Goal: Task Accomplishment & Management: Use online tool/utility

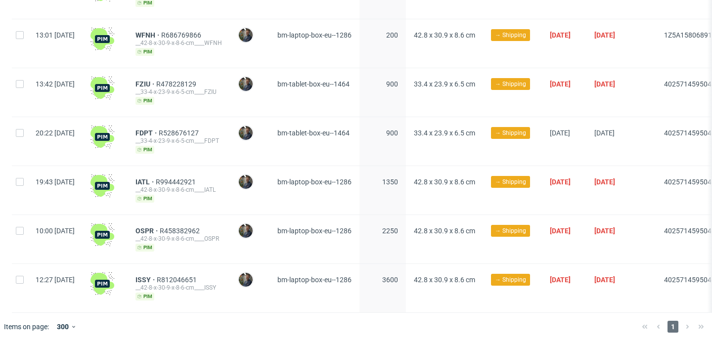
scroll to position [0, 266]
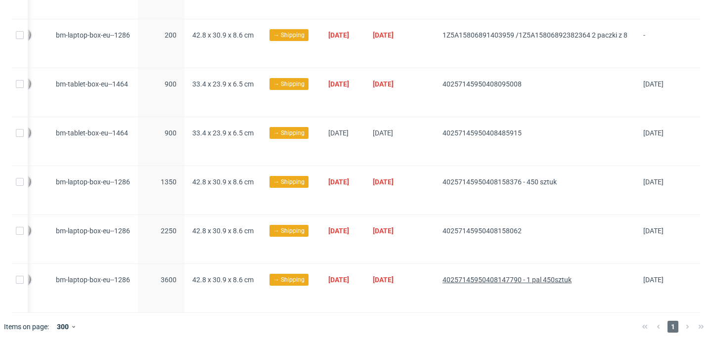
drag, startPoint x: 416, startPoint y: 276, endPoint x: 509, endPoint y: 279, distance: 93.0
click at [509, 279] on div "12:27 Wed 10.09.2025 ISSY R812046651 __42-8-x-30-9-x-8-6-cm____ISSY pim Maciej …" at bounding box center [245, 288] width 910 height 49
copy div "40257145950408147790"
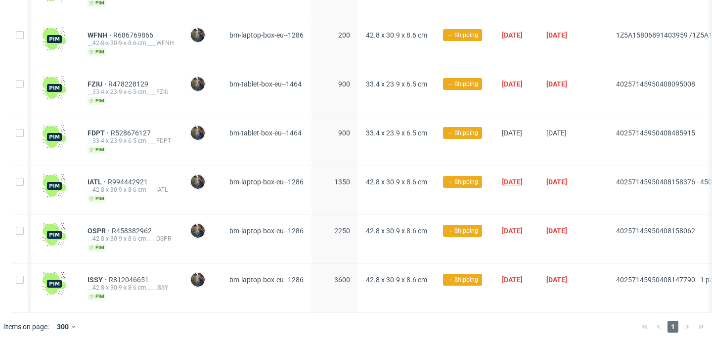
scroll to position [0, 0]
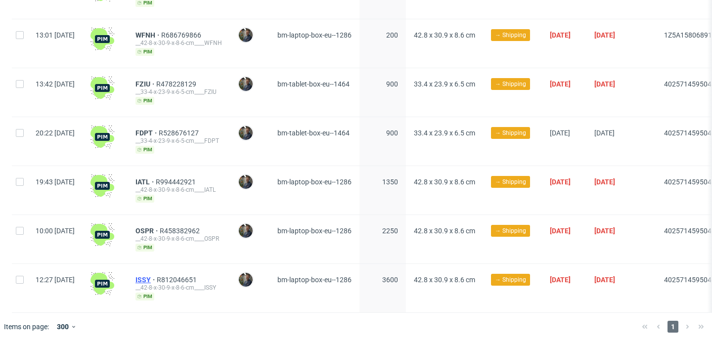
click at [157, 276] on span "ISSY" at bounding box center [145, 280] width 21 height 8
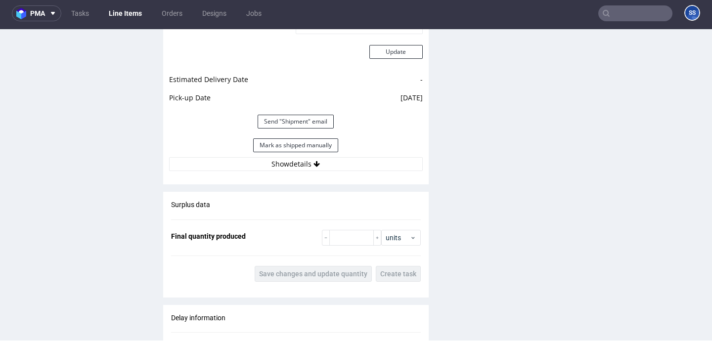
scroll to position [848, 0]
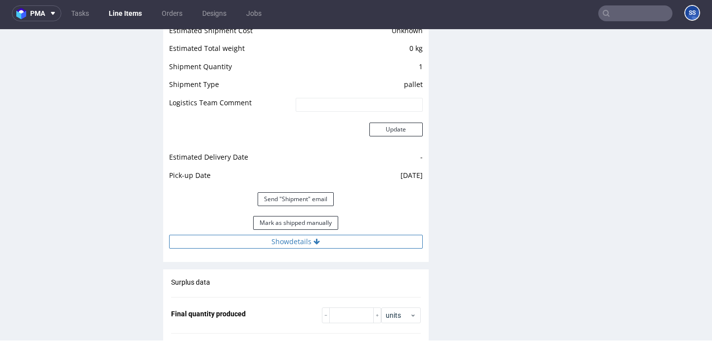
click at [297, 242] on button "Show details" at bounding box center [296, 242] width 254 height 14
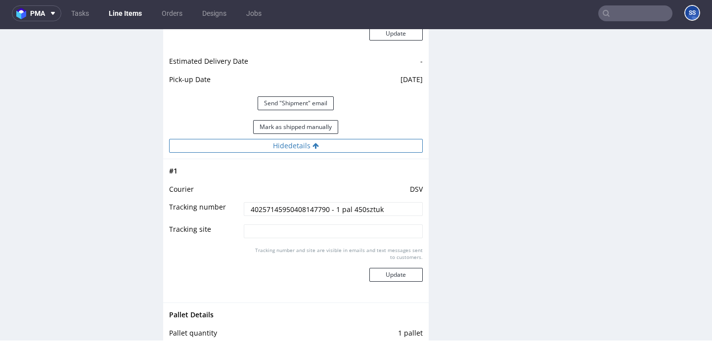
scroll to position [947, 0]
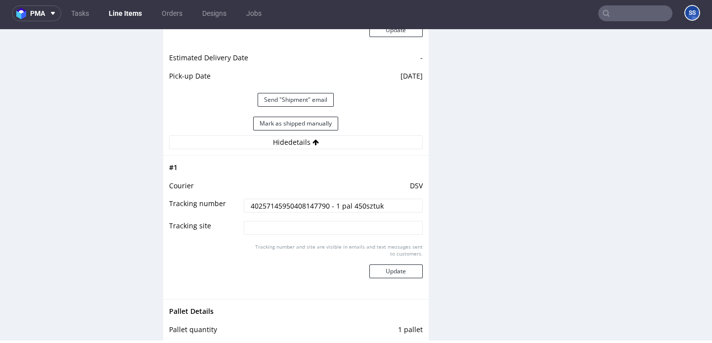
drag, startPoint x: 389, startPoint y: 206, endPoint x: 243, endPoint y: 207, distance: 145.4
click at [244, 207] on input "40257145950408147790 - 1 pal 450sztuk" at bounding box center [333, 206] width 178 height 14
click at [397, 204] on input "40257145950408147790 - 1 pal 450sztuk" at bounding box center [333, 206] width 178 height 14
type input "40257145950408147790"
click at [407, 272] on button "Update" at bounding box center [395, 272] width 53 height 14
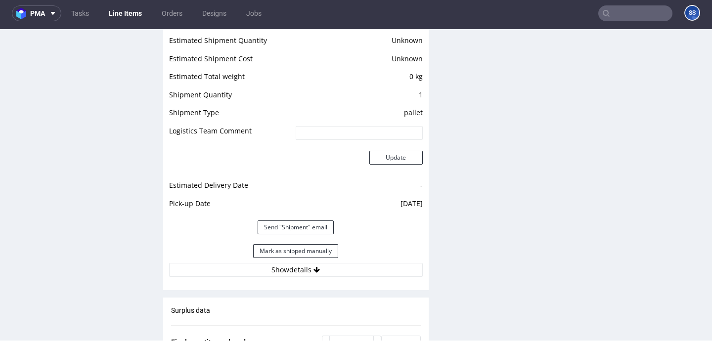
scroll to position [841, 0]
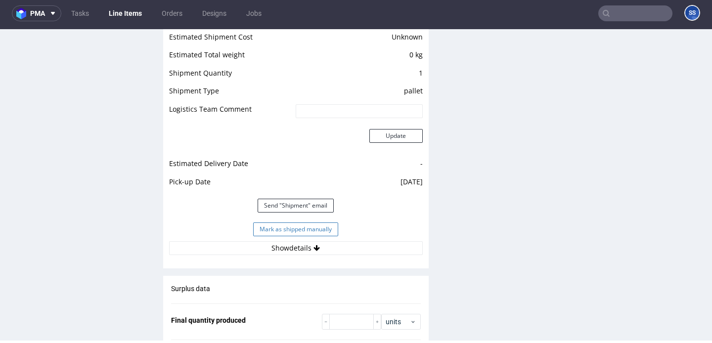
click at [318, 226] on button "Mark as shipped manually" at bounding box center [295, 229] width 85 height 14
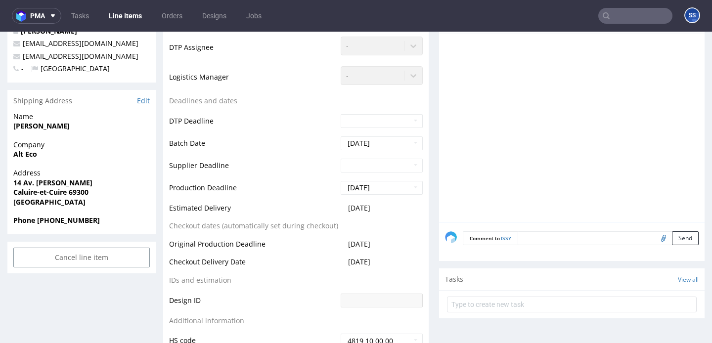
scroll to position [285, 0]
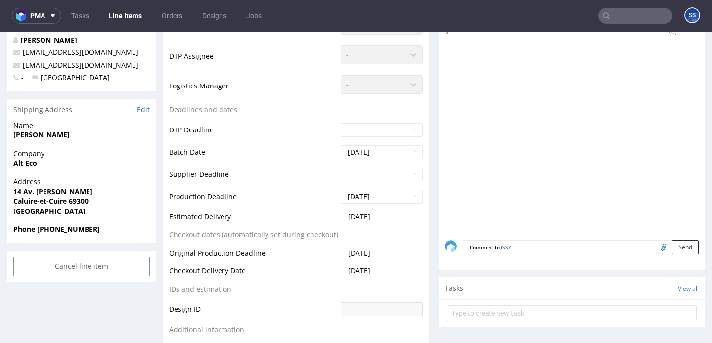
click at [548, 241] on textarea at bounding box center [608, 247] width 181 height 14
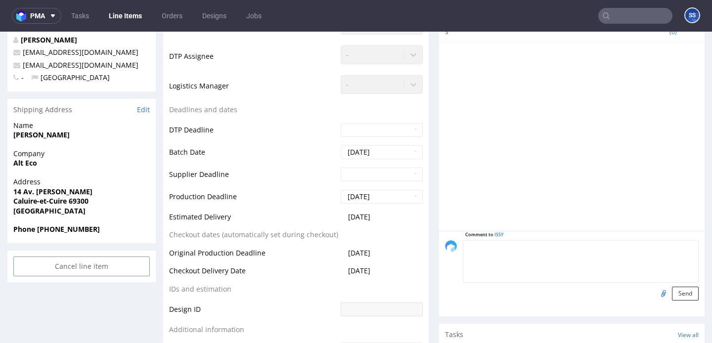
paste textarea "40257145950408147790 - 1 pal 450sztuk"
type textarea "40257145950408147790 - wysyłka 1 pal 450sztuk"
click at [676, 287] on button "Send" at bounding box center [685, 294] width 27 height 14
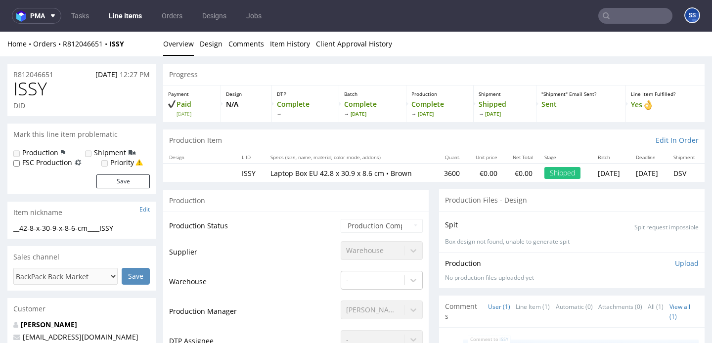
scroll to position [17, 0]
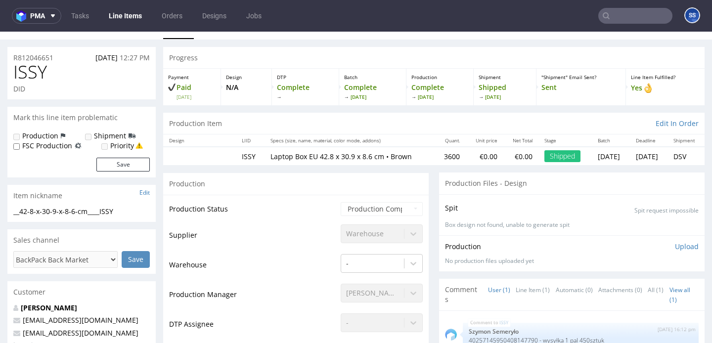
click at [128, 13] on link "Line Items" at bounding box center [125, 16] width 45 height 16
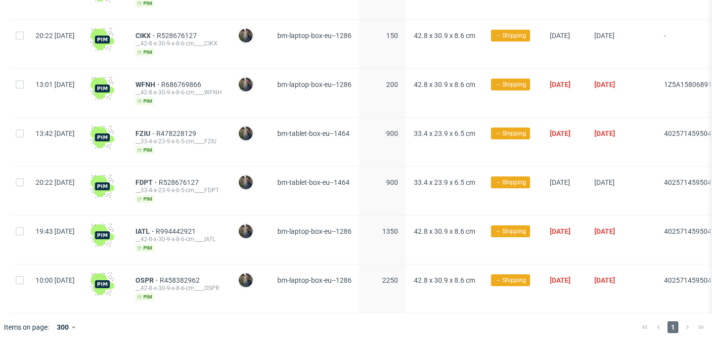
scroll to position [126, 0]
click at [156, 229] on span "IATL" at bounding box center [145, 231] width 20 height 8
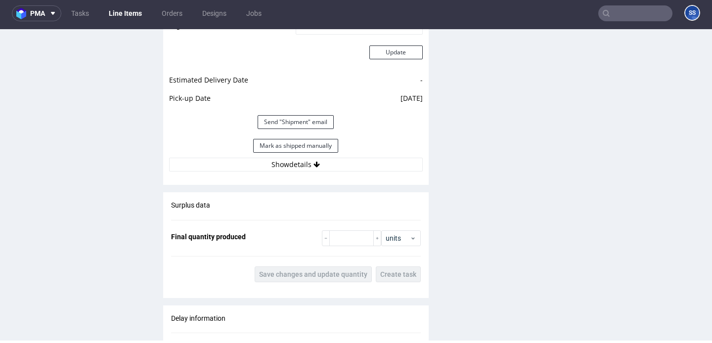
scroll to position [926, 0]
click at [222, 162] on button "Show details" at bounding box center [296, 163] width 254 height 14
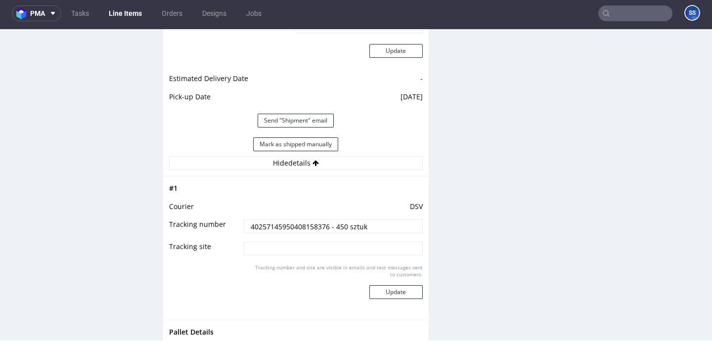
drag, startPoint x: 387, startPoint y: 231, endPoint x: 329, endPoint y: 231, distance: 58.3
click at [329, 231] on input "40257145950408158376 - 450 sztuk" at bounding box center [333, 227] width 178 height 14
drag, startPoint x: 329, startPoint y: 227, endPoint x: 380, endPoint y: 228, distance: 50.4
click at [380, 228] on input "40257145950408158376 - 450 sztuk" at bounding box center [333, 227] width 178 height 14
type input "40257145950408158376"
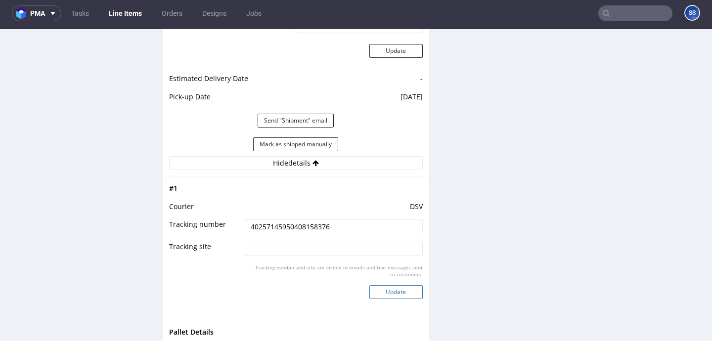
click at [379, 294] on button "Update" at bounding box center [395, 292] width 53 height 14
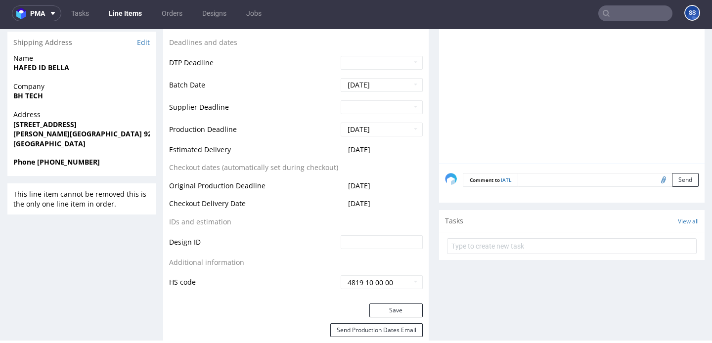
scroll to position [345, 0]
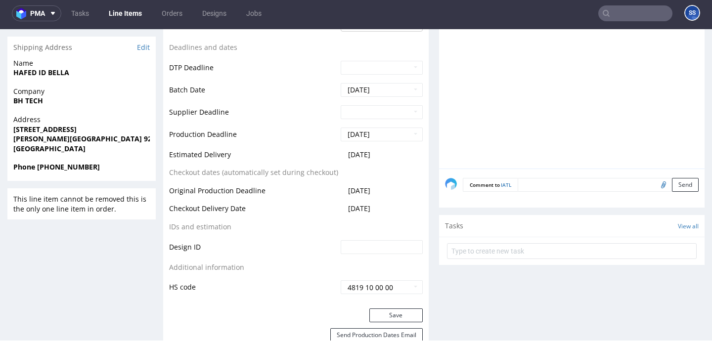
click at [523, 183] on form "Comment to IATL Send" at bounding box center [581, 185] width 236 height 14
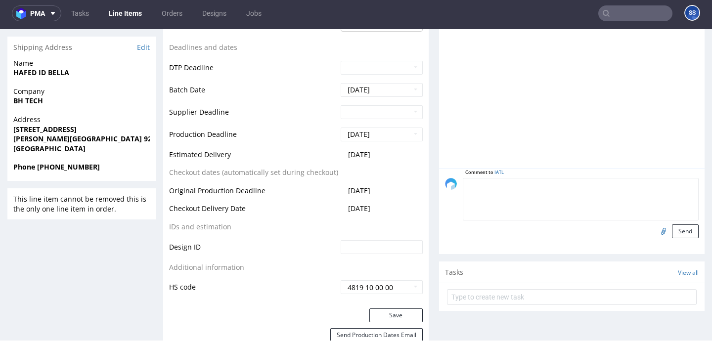
paste textarea "- 450 sztuk"
click at [466, 187] on textarea "- 450 sztuk" at bounding box center [581, 199] width 236 height 43
type textarea "Wysyłka 1 pal - 450 sztuk"
click at [674, 229] on button "Send" at bounding box center [685, 231] width 27 height 14
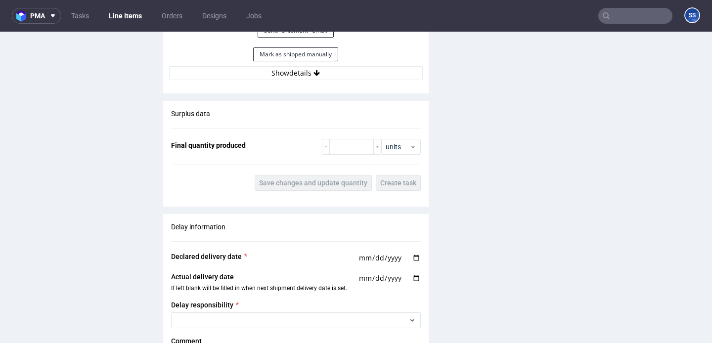
scroll to position [988, 0]
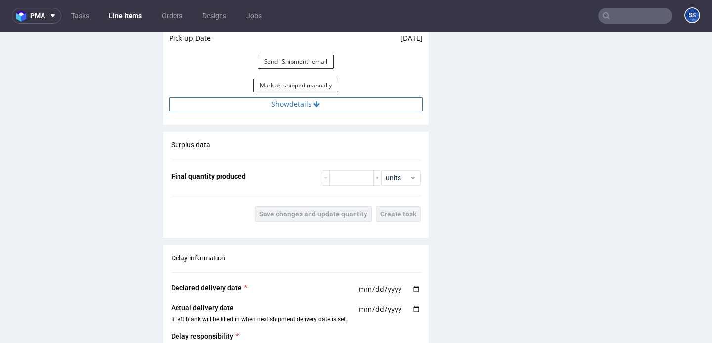
click at [301, 109] on button "Show details" at bounding box center [296, 104] width 254 height 14
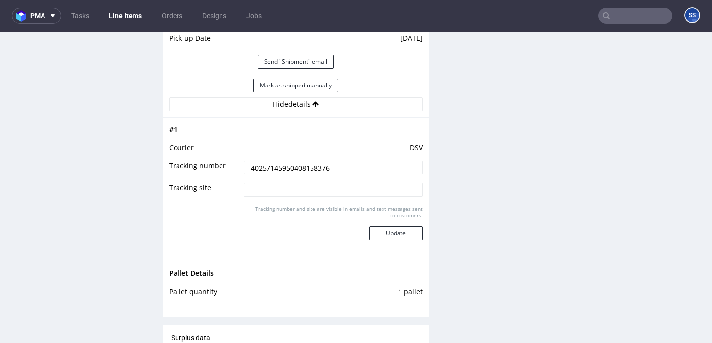
click at [292, 173] on input "40257145950408158376" at bounding box center [333, 168] width 178 height 14
click at [340, 166] on input "40257145950408158376" at bounding box center [333, 167] width 178 height 14
click at [295, 81] on button "Mark as shipped manually" at bounding box center [295, 85] width 85 height 14
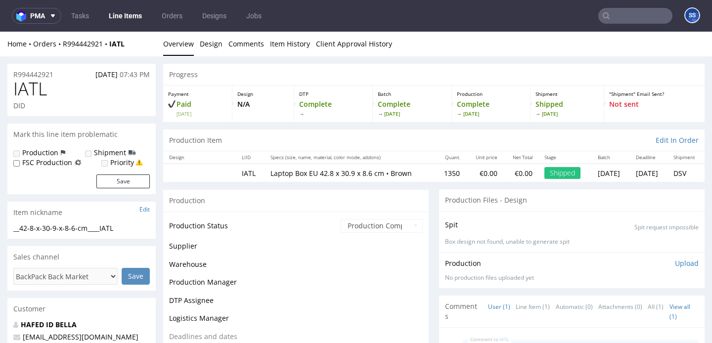
scroll to position [748, 0]
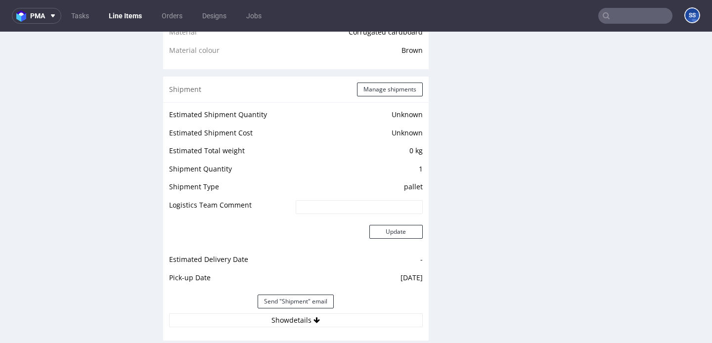
click at [135, 16] on link "Line Items" at bounding box center [125, 16] width 45 height 16
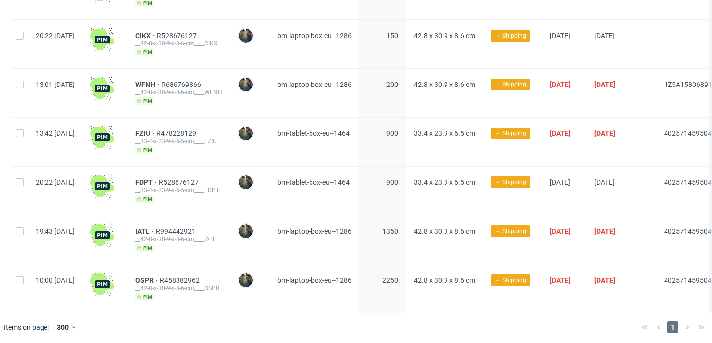
scroll to position [126, 0]
click at [160, 277] on span "OSPR" at bounding box center [147, 280] width 24 height 8
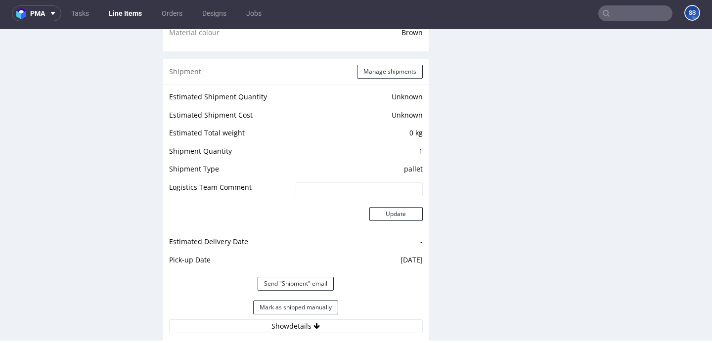
scroll to position [772, 0]
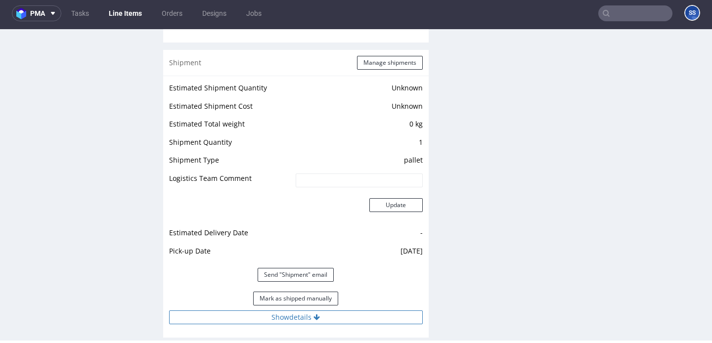
click at [228, 318] on button "Show details" at bounding box center [296, 317] width 254 height 14
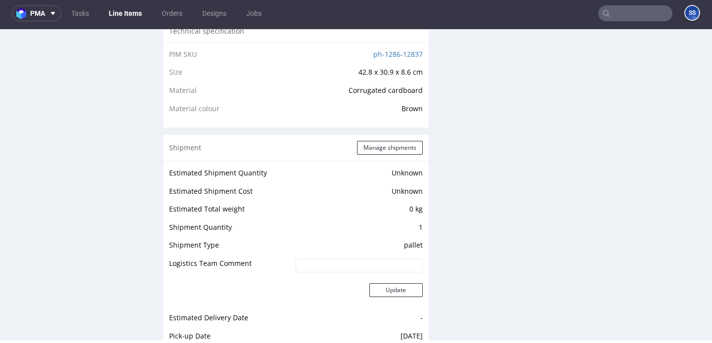
scroll to position [824, 0]
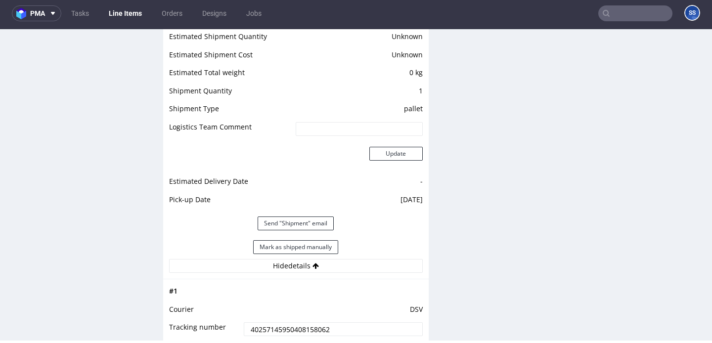
drag, startPoint x: 285, startPoint y: 341, endPoint x: 287, endPoint y: 307, distance: 33.7
click at [285, 341] on div "pma Tasks Line Items Orders Designs Jobs SS Unknown error." at bounding box center [356, 171] width 712 height 343
click at [288, 334] on input "40257145950408158062" at bounding box center [333, 329] width 178 height 14
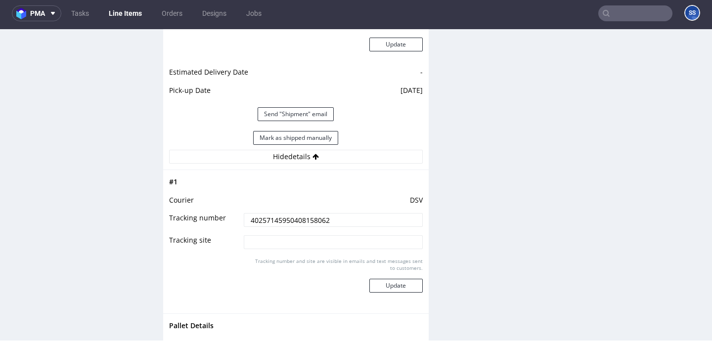
scroll to position [926, 0]
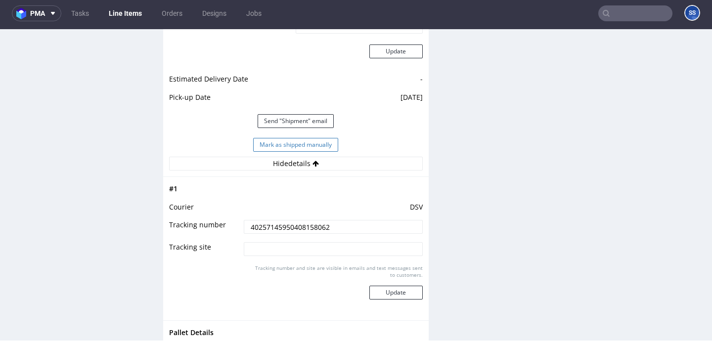
click at [326, 152] on button "Mark as shipped manually" at bounding box center [295, 145] width 85 height 14
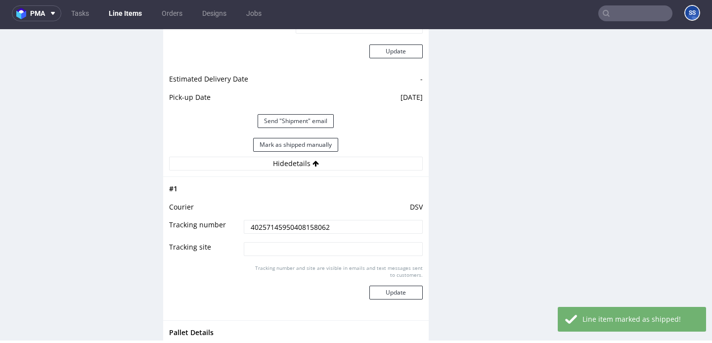
click at [119, 14] on link "Line Items" at bounding box center [125, 13] width 45 height 16
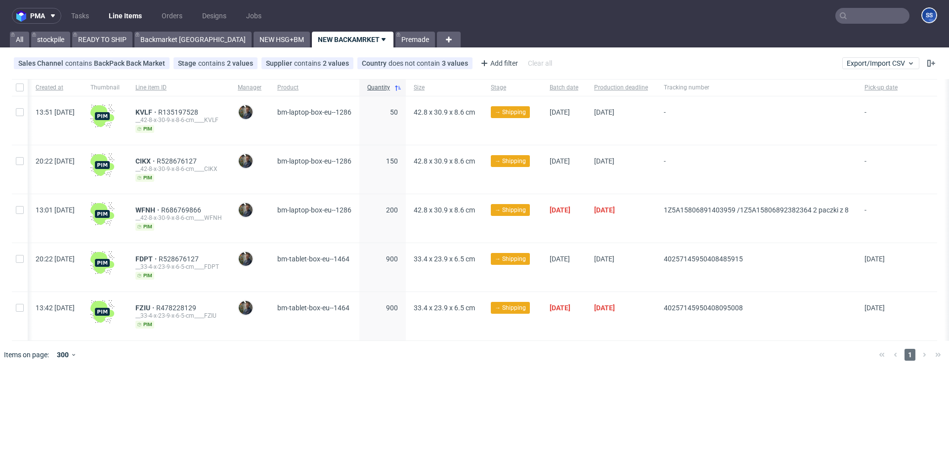
scroll to position [0, 4]
click at [172, 36] on link "Backmarket [GEOGRAPHIC_DATA]" at bounding box center [192, 40] width 117 height 16
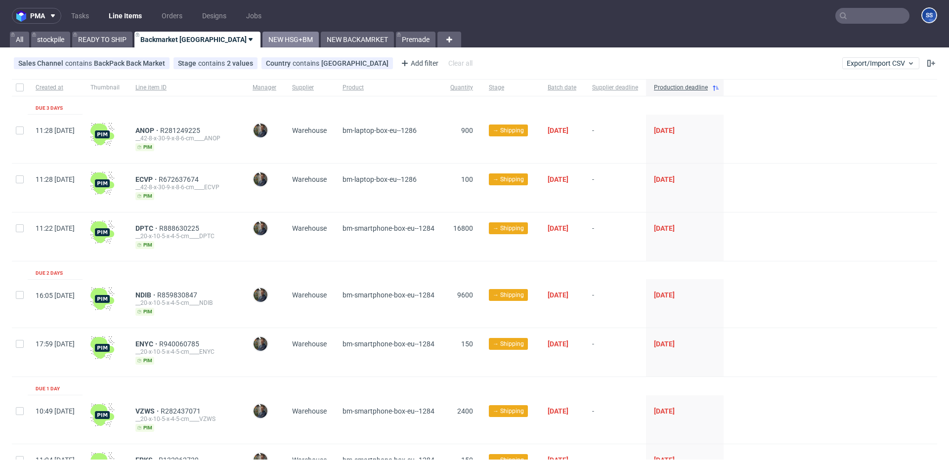
click at [263, 45] on link "NEW HSG+BM" at bounding box center [291, 40] width 56 height 16
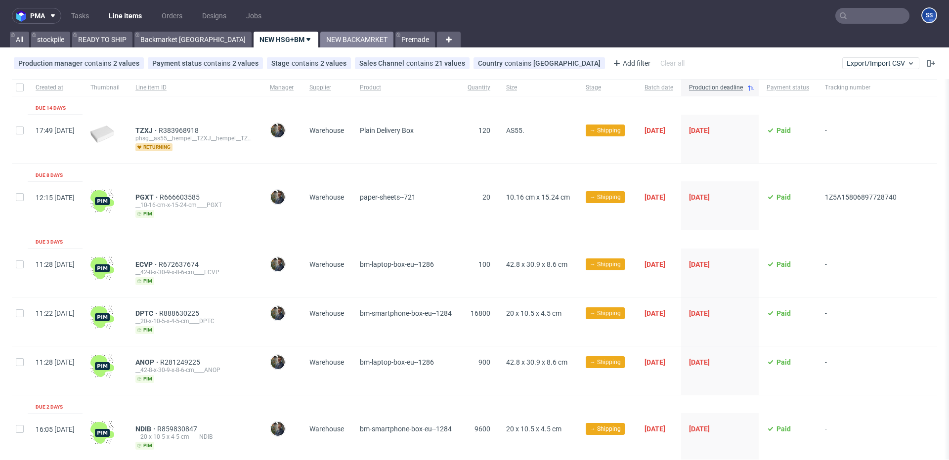
click at [320, 43] on link "NEW BACKAMRKET" at bounding box center [356, 40] width 73 height 16
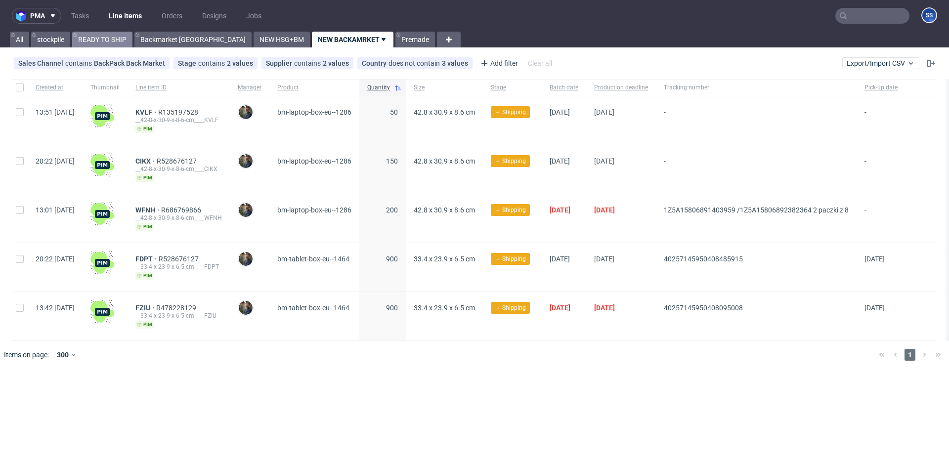
click at [104, 38] on link "READY TO SHIP" at bounding box center [102, 40] width 60 height 16
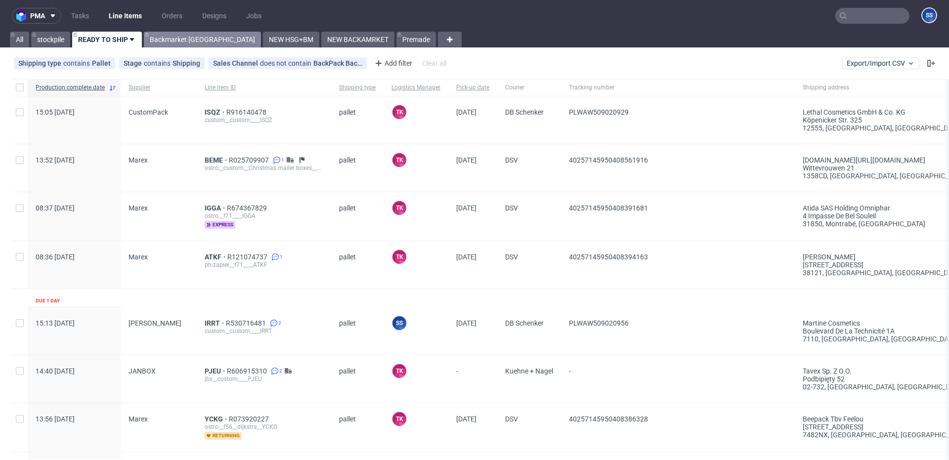
click at [172, 39] on link "Backmarket [GEOGRAPHIC_DATA]" at bounding box center [202, 40] width 117 height 16
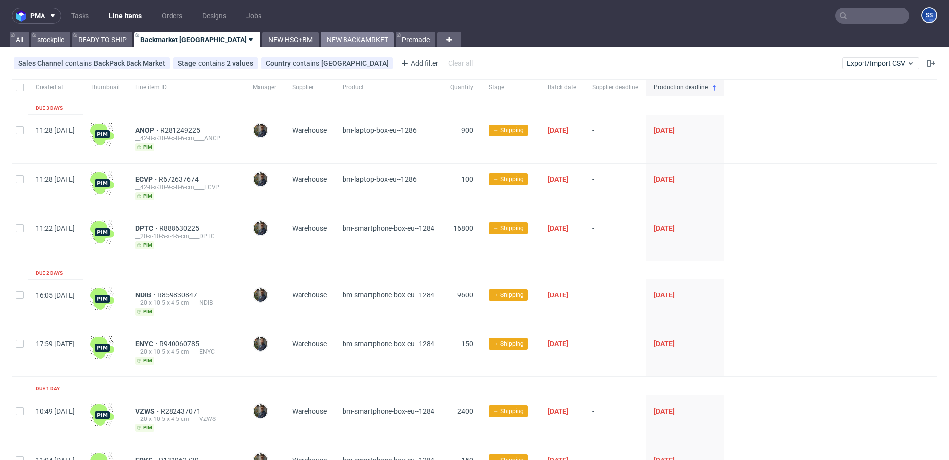
click at [321, 41] on link "NEW BACKAMRKET" at bounding box center [357, 40] width 73 height 16
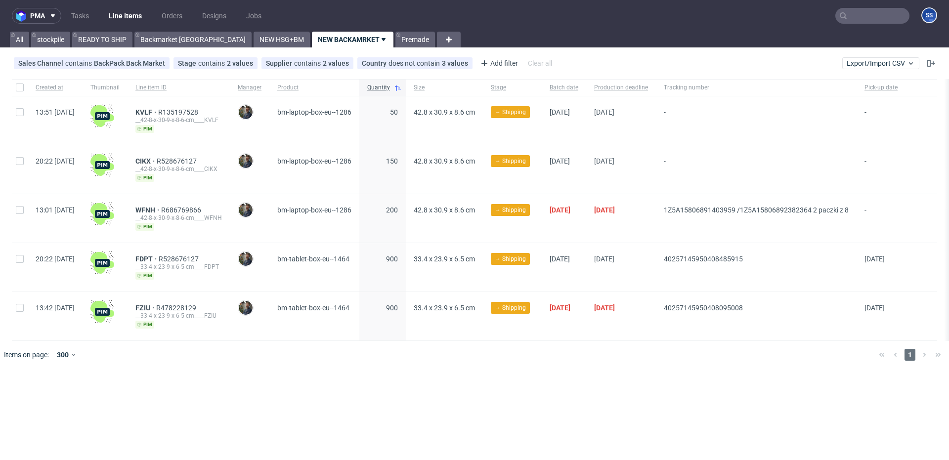
click at [128, 111] on div at bounding box center [105, 120] width 45 height 48
click at [158, 111] on span "KVLF" at bounding box center [146, 112] width 23 height 8
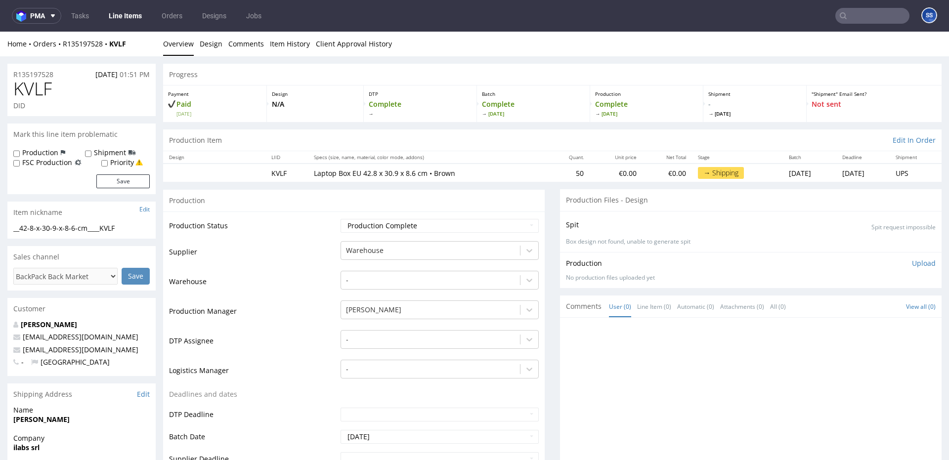
drag, startPoint x: 118, startPoint y: 51, endPoint x: 133, endPoint y: 47, distance: 16.2
click at [121, 50] on div "Home Orders R135197528 KVLF Overview Design Comments Item History Client Approv…" at bounding box center [474, 44] width 949 height 25
drag, startPoint x: 135, startPoint y: 46, endPoint x: 63, endPoint y: 46, distance: 72.2
click at [63, 46] on div "Home Orders R135197528 KVLF" at bounding box center [81, 44] width 148 height 10
copy div "R135197528 KVLF"
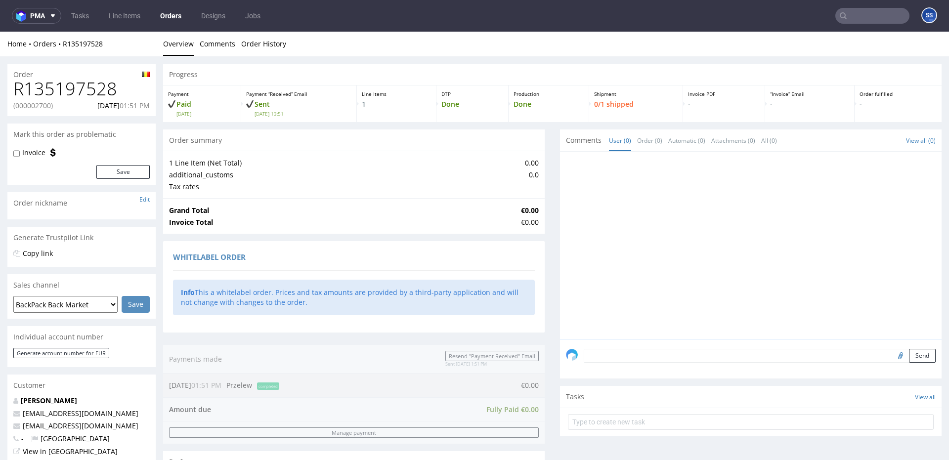
click at [44, 107] on p "(000002700)" at bounding box center [33, 106] width 40 height 10
copy p "000002700"
click at [135, 24] on nav "pma Tasks Line Items Orders Designs Jobs SS" at bounding box center [474, 16] width 949 height 32
click at [135, 20] on link "Line Items" at bounding box center [125, 16] width 44 height 16
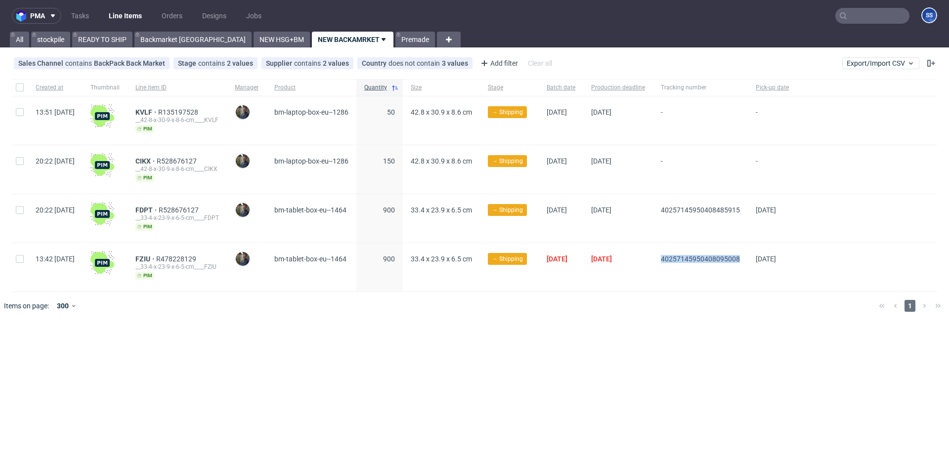
drag, startPoint x: 689, startPoint y: 261, endPoint x: 774, endPoint y: 260, distance: 84.5
click at [748, 260] on div "40257145950408095008" at bounding box center [700, 267] width 95 height 48
copy span "40257145950408095008"
click at [156, 256] on span "FZIU" at bounding box center [145, 259] width 21 height 8
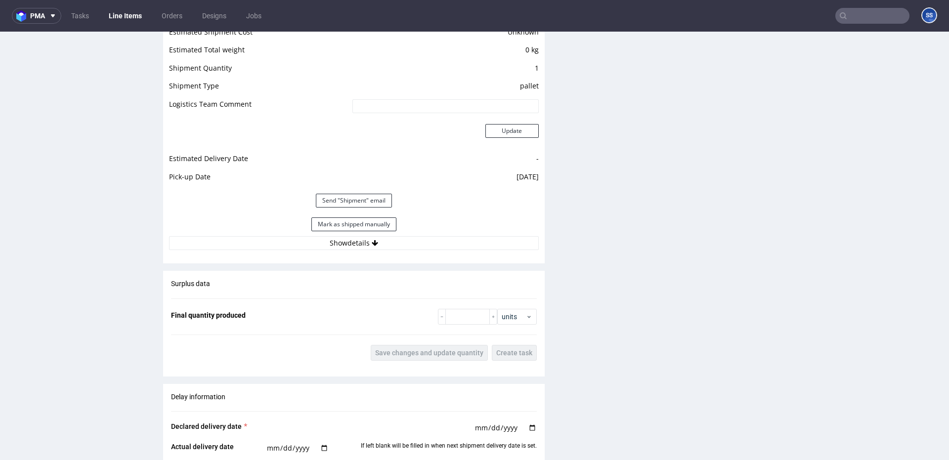
scroll to position [870, 0]
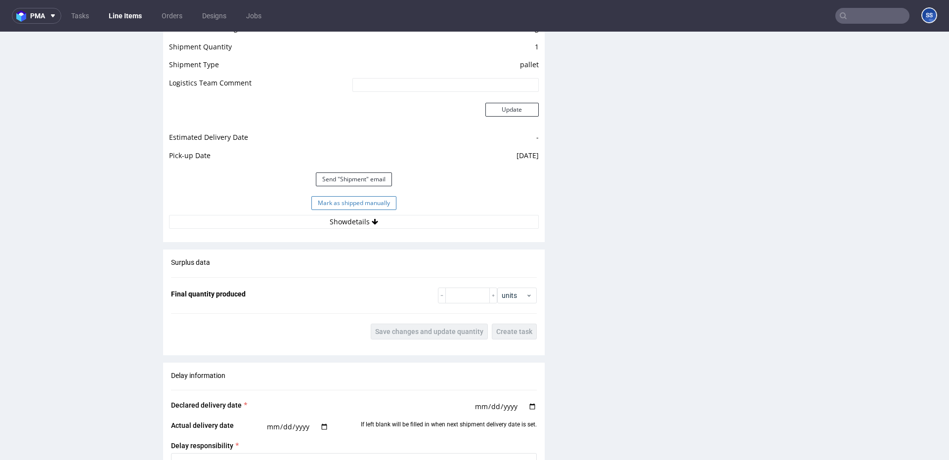
click at [339, 199] on button "Mark as shipped manually" at bounding box center [353, 203] width 85 height 14
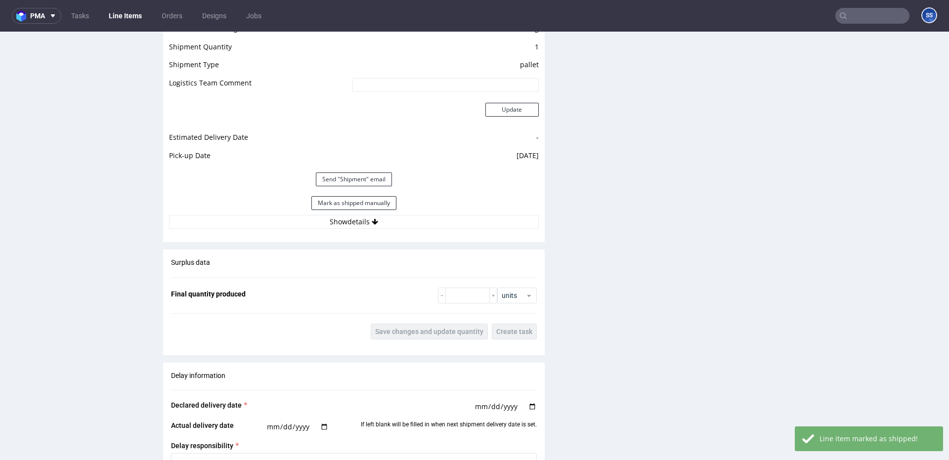
click at [120, 17] on link "Line Items" at bounding box center [125, 16] width 45 height 16
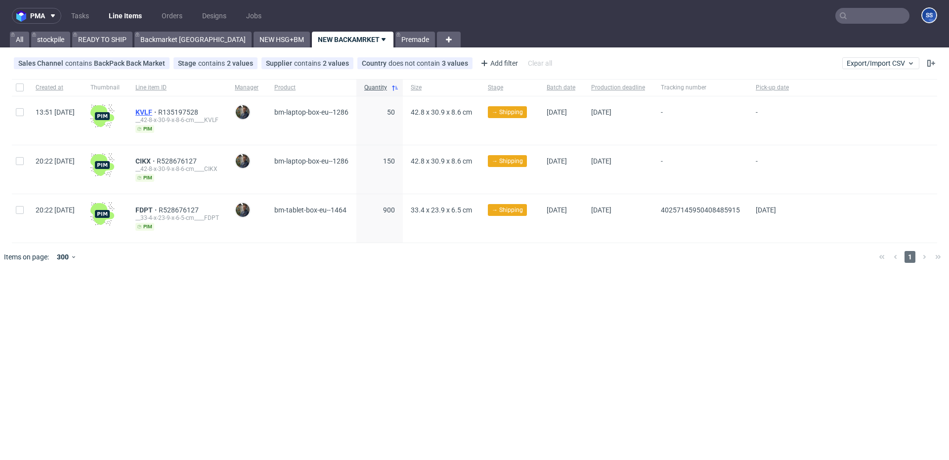
click at [158, 112] on span "KVLF" at bounding box center [146, 112] width 23 height 8
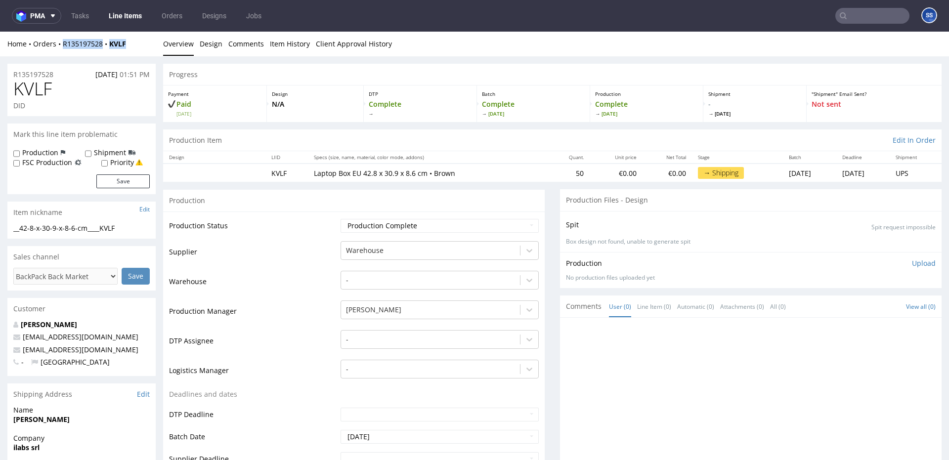
drag, startPoint x: 136, startPoint y: 46, endPoint x: 64, endPoint y: 48, distance: 72.7
click at [64, 48] on div "Home Orders R135197528 KVLF" at bounding box center [81, 44] width 148 height 10
copy div "R135197528 KVLF"
click at [136, 17] on link "Line Items" at bounding box center [125, 16] width 45 height 16
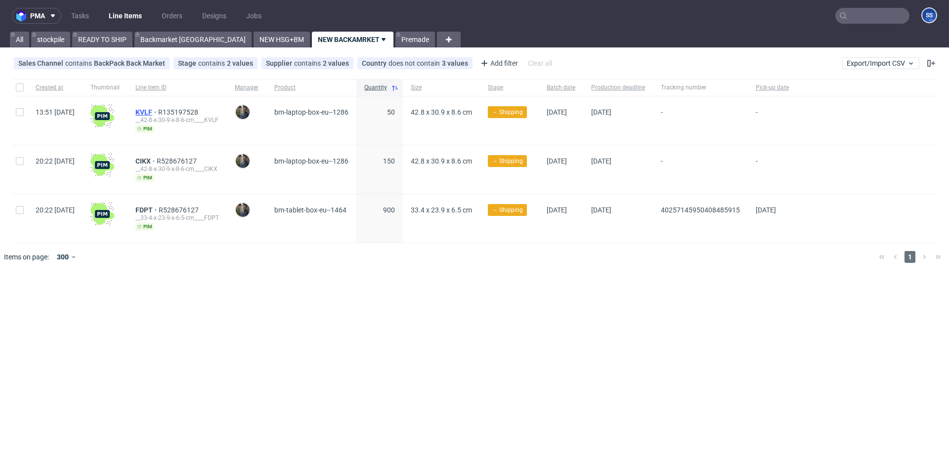
click at [158, 110] on span "KVLF" at bounding box center [146, 112] width 23 height 8
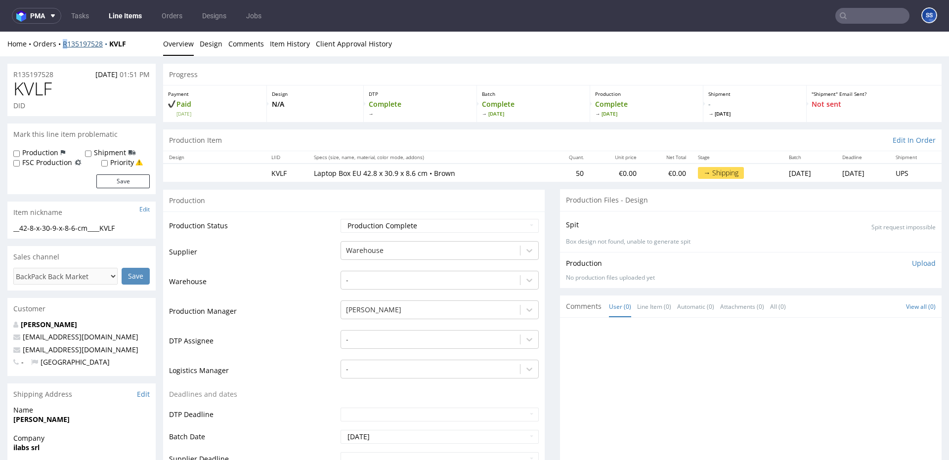
drag, startPoint x: 108, startPoint y: 47, endPoint x: 76, endPoint y: 47, distance: 32.6
click at [70, 47] on div "Home Orders R135197528 KVLF" at bounding box center [81, 44] width 148 height 10
drag, startPoint x: 133, startPoint y: 46, endPoint x: 62, endPoint y: 48, distance: 71.2
click at [62, 48] on div "Home Orders R135197528 KVLF" at bounding box center [81, 44] width 148 height 10
copy div "R135197528 KVLF"
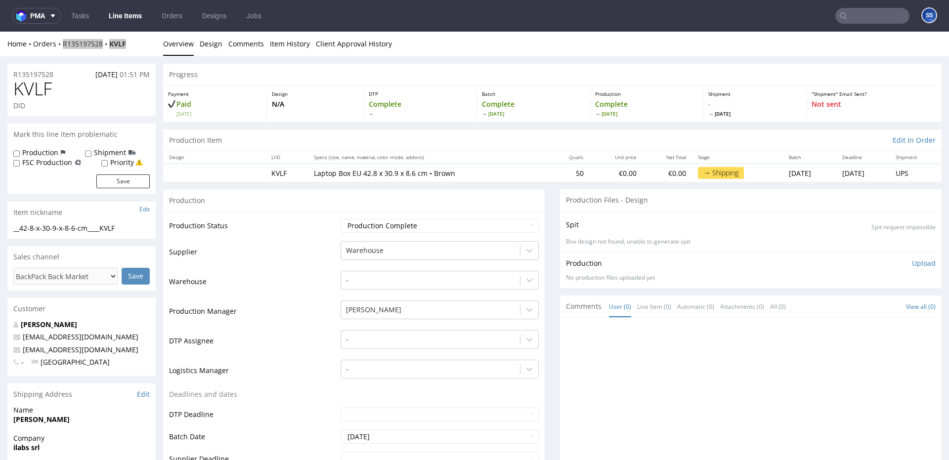
scroll to position [4, 0]
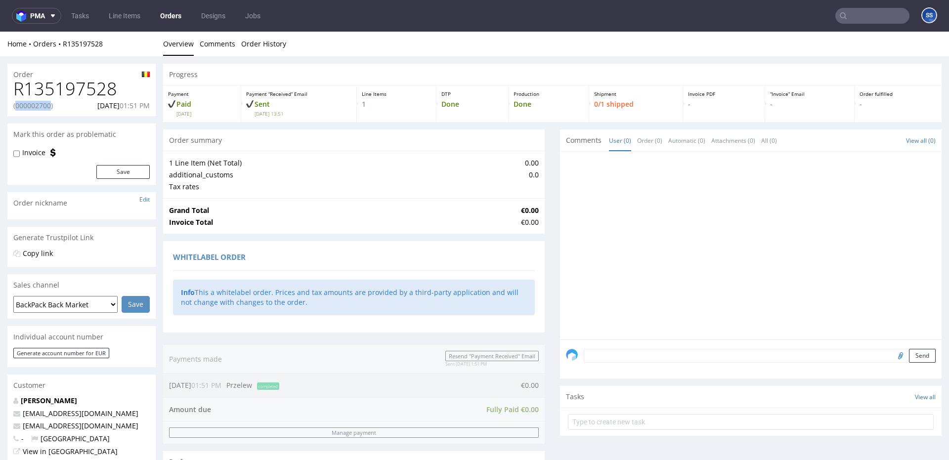
drag, startPoint x: 16, startPoint y: 106, endPoint x: 54, endPoint y: 108, distance: 38.1
click at [53, 108] on p "(000002700)" at bounding box center [33, 106] width 40 height 10
copy p "000002700"
click at [126, 19] on link "Line Items" at bounding box center [125, 16] width 44 height 16
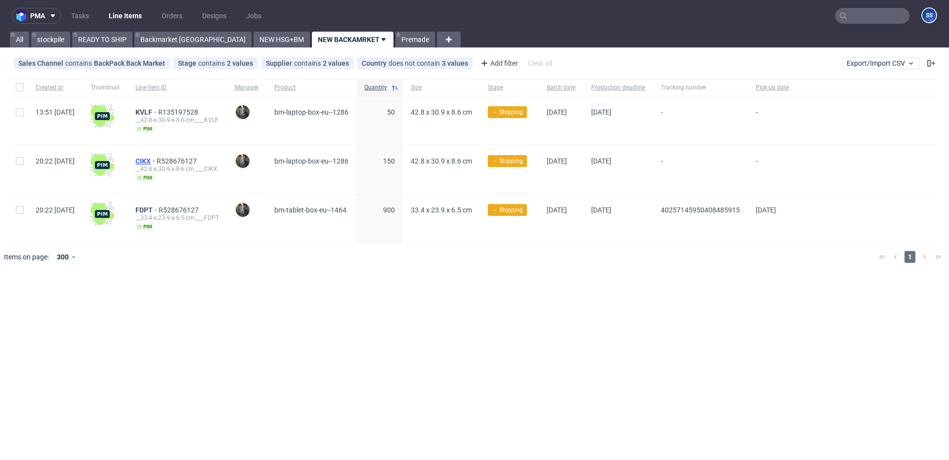
click at [157, 159] on span "CIKX" at bounding box center [145, 161] width 21 height 8
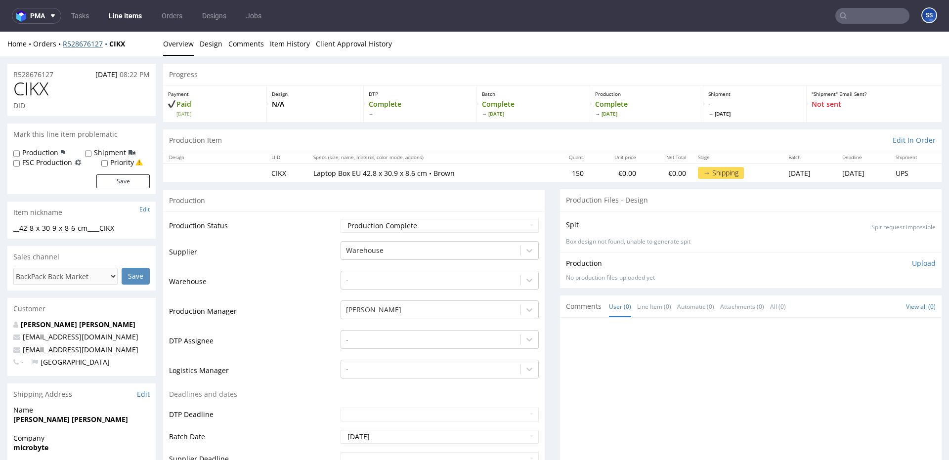
scroll to position [0, 0]
drag, startPoint x: 132, startPoint y: 44, endPoint x: 64, endPoint y: 44, distance: 68.7
click at [64, 44] on div "Home Orders R528676127 CIKX" at bounding box center [81, 44] width 148 height 10
copy div "R528676127 CIKX"
click at [74, 47] on div "Home Orders R528676127 CIKX" at bounding box center [81, 44] width 148 height 10
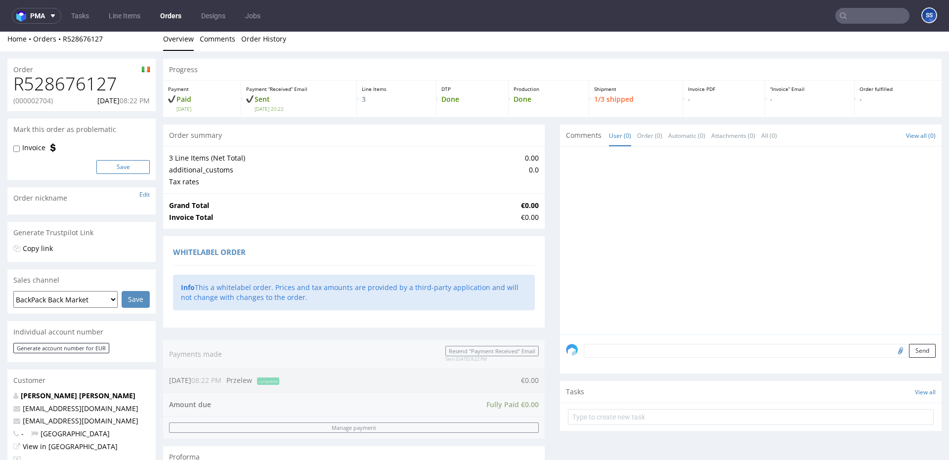
scroll to position [5, 0]
click at [43, 101] on p "(000002704)" at bounding box center [33, 100] width 40 height 10
copy p "000002704"
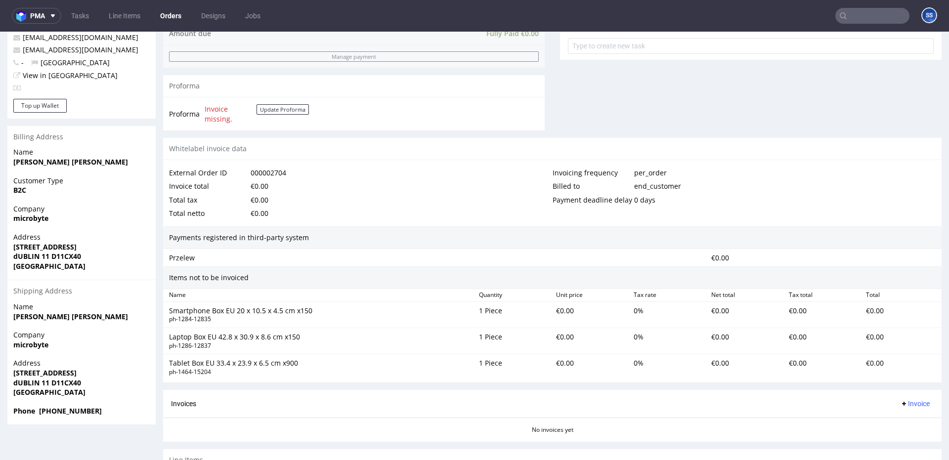
scroll to position [475, 0]
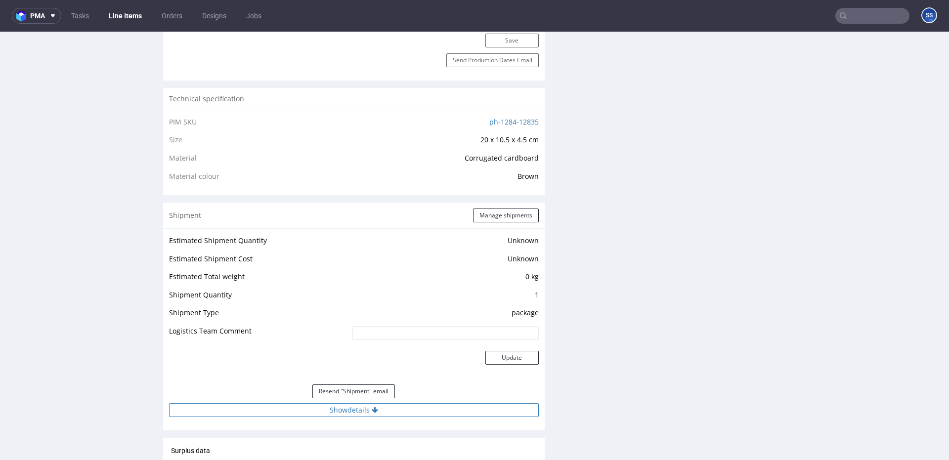
click at [311, 405] on button "Show details" at bounding box center [354, 410] width 370 height 14
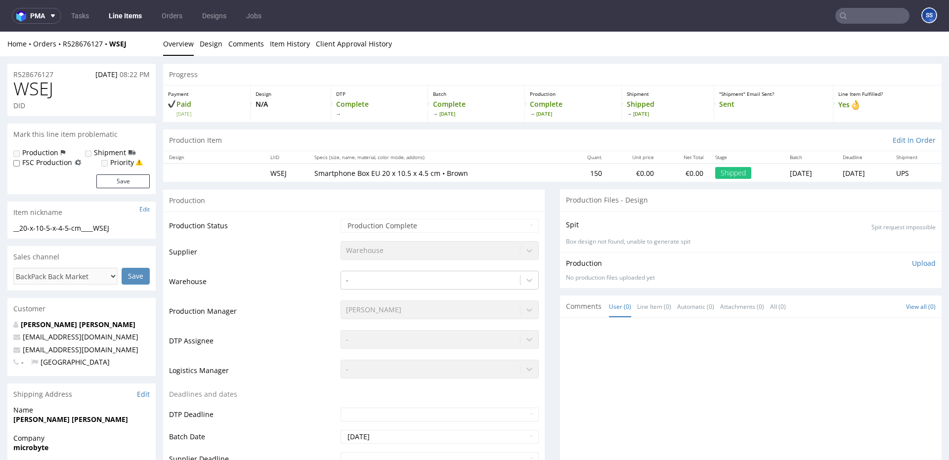
click at [128, 14] on link "Line Items" at bounding box center [125, 16] width 45 height 16
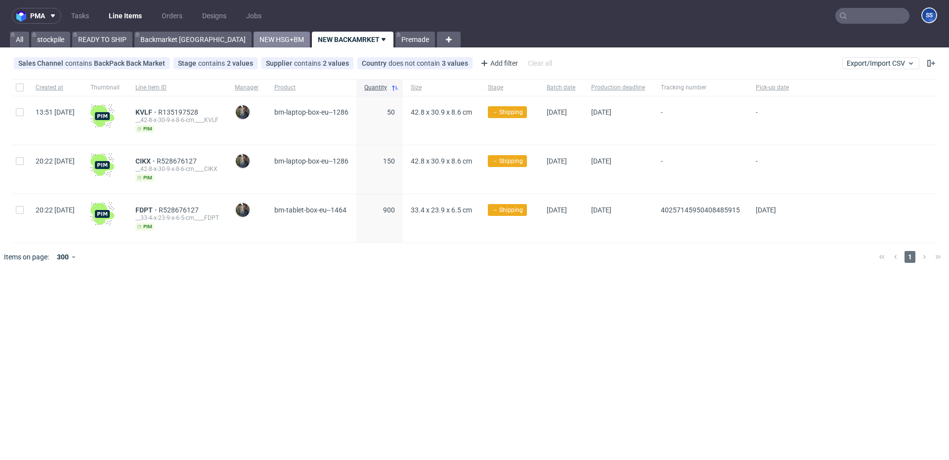
click at [254, 42] on link "NEW HSG+BM" at bounding box center [282, 40] width 56 height 16
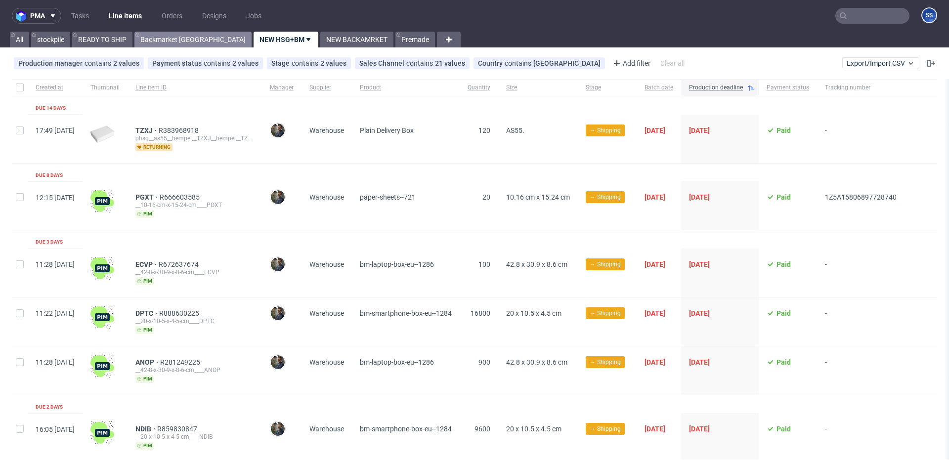
click at [180, 44] on link "Backmarket [GEOGRAPHIC_DATA]" at bounding box center [192, 40] width 117 height 16
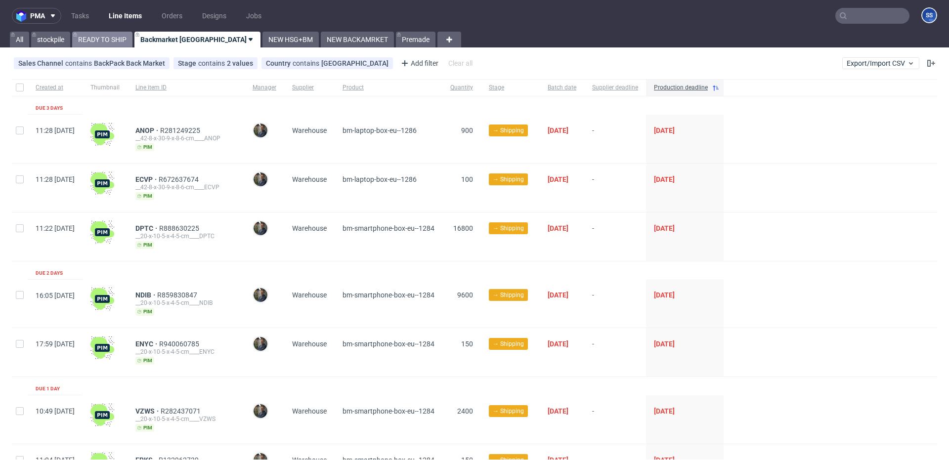
click at [128, 45] on link "READY TO SHIP" at bounding box center [102, 40] width 60 height 16
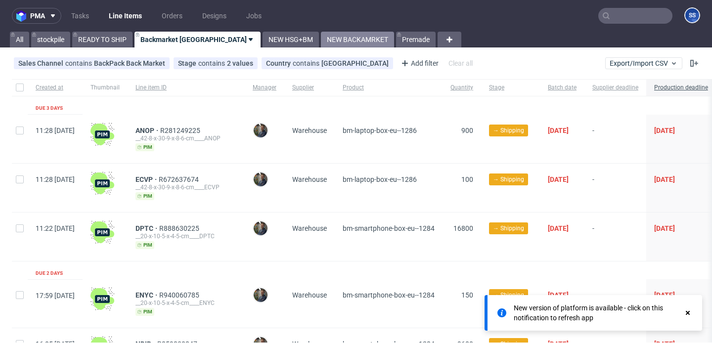
click at [321, 37] on link "NEW BACKAMRKET" at bounding box center [357, 40] width 73 height 16
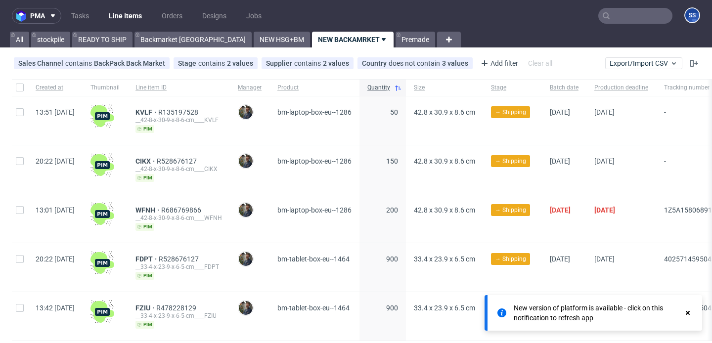
scroll to position [29, 0]
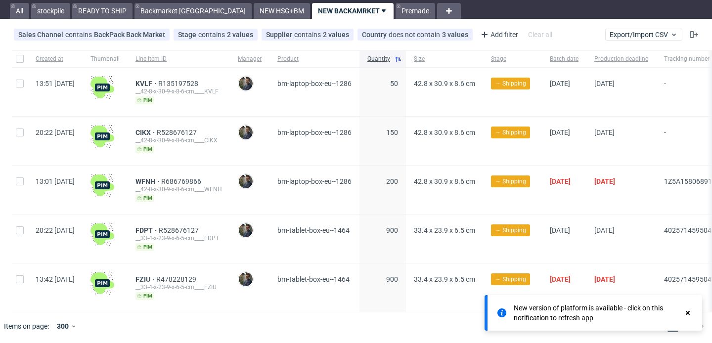
click at [685, 309] on icon at bounding box center [687, 313] width 9 height 8
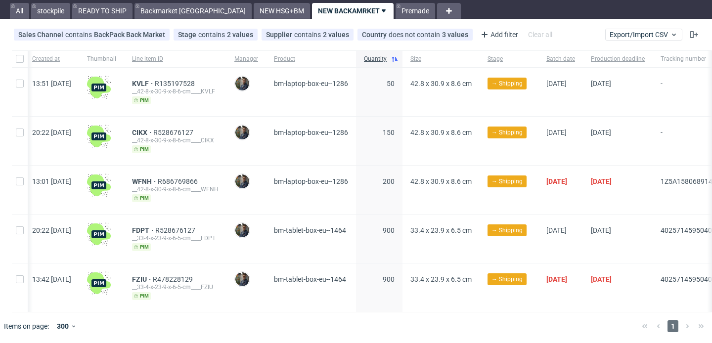
scroll to position [0, 0]
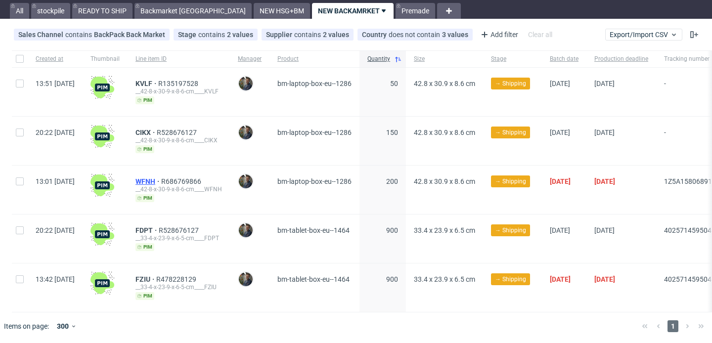
click at [161, 180] on span "WFNH" at bounding box center [148, 181] width 26 height 8
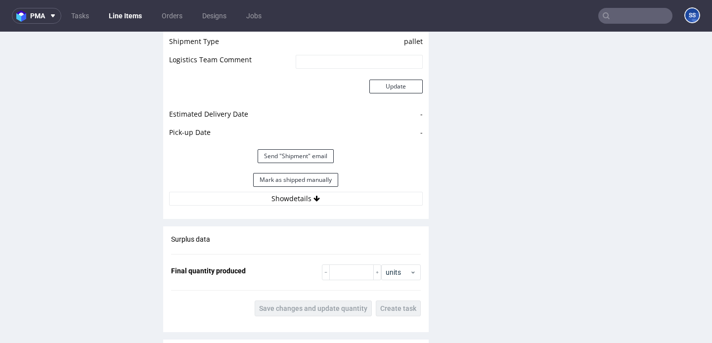
scroll to position [898, 0]
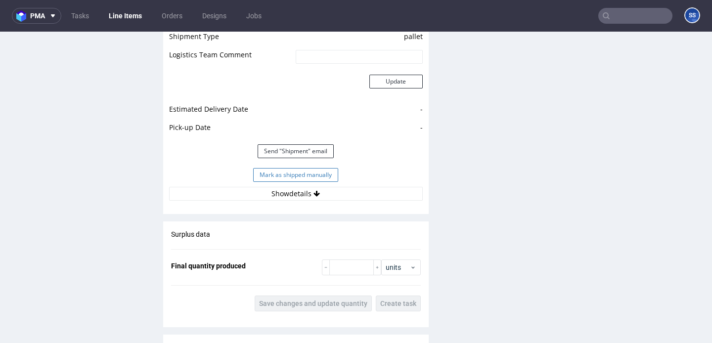
click at [278, 180] on button "Mark as shipped manually" at bounding box center [295, 175] width 85 height 14
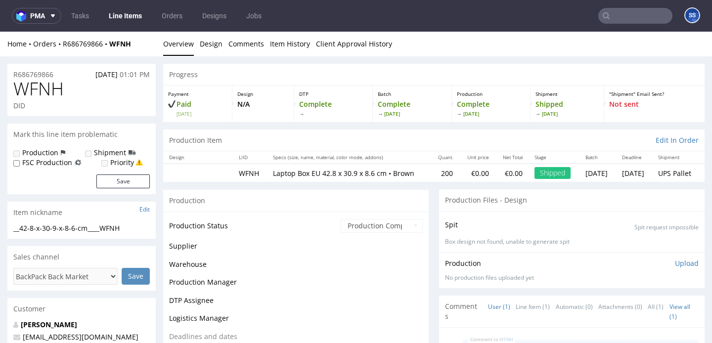
scroll to position [748, 0]
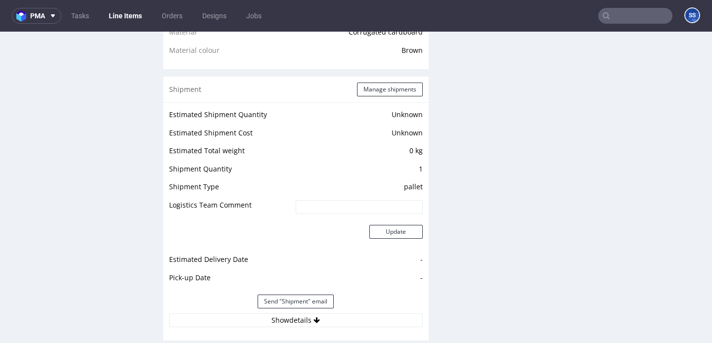
click at [117, 19] on link "Line Items" at bounding box center [125, 16] width 45 height 16
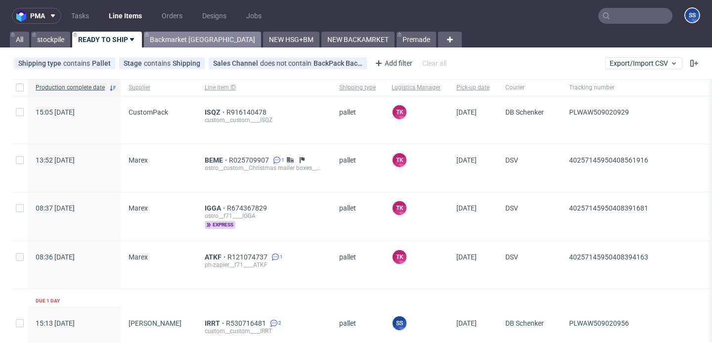
click at [173, 44] on link "Backmarket [GEOGRAPHIC_DATA]" at bounding box center [202, 40] width 117 height 16
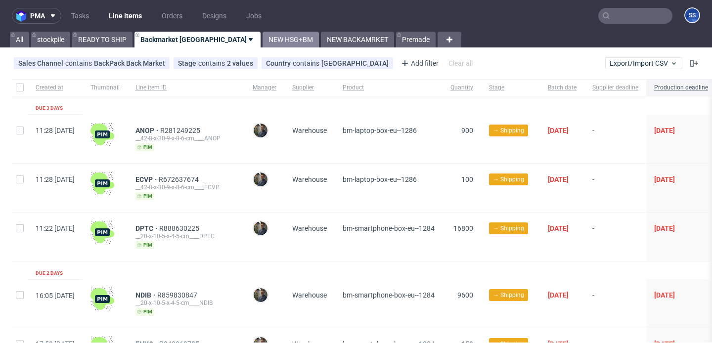
click at [263, 39] on link "NEW HSG+BM" at bounding box center [291, 40] width 56 height 16
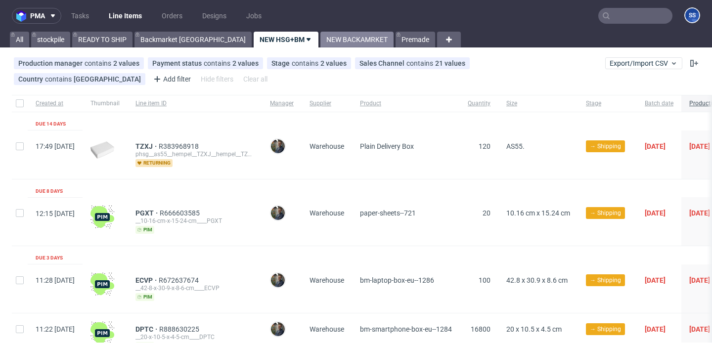
click at [320, 42] on link "NEW BACKAMRKET" at bounding box center [356, 40] width 73 height 16
